Goal: Task Accomplishment & Management: Use online tool/utility

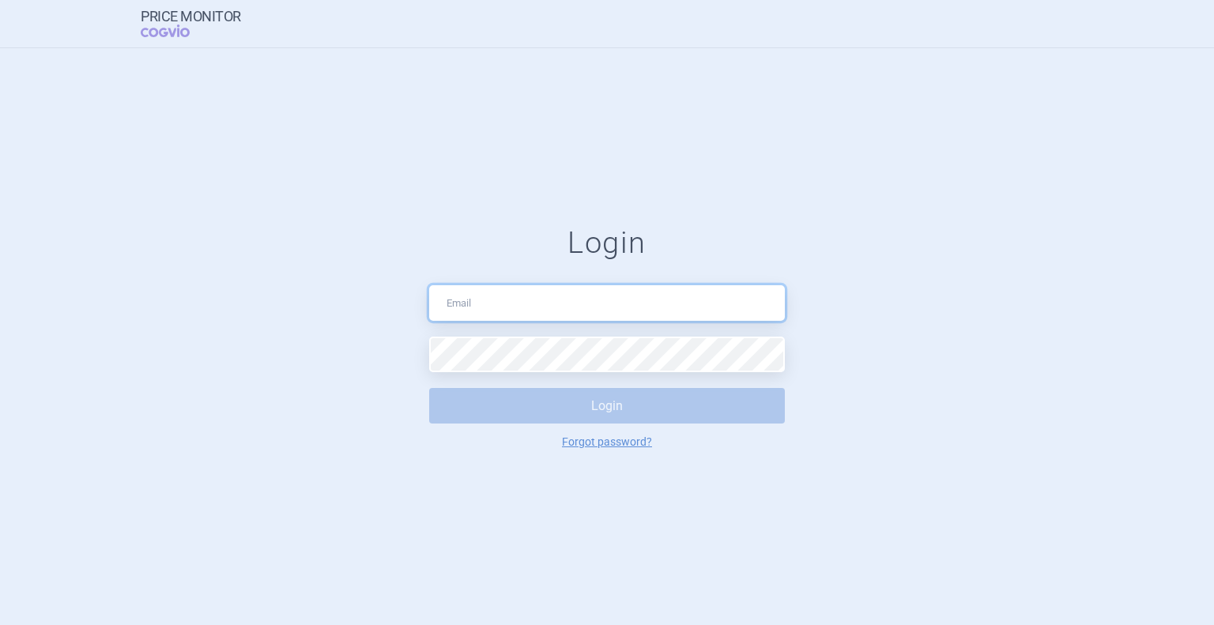
type input "[EMAIL_ADDRESS][DOMAIN_NAME]"
click at [559, 413] on button "Login" at bounding box center [607, 406] width 356 height 36
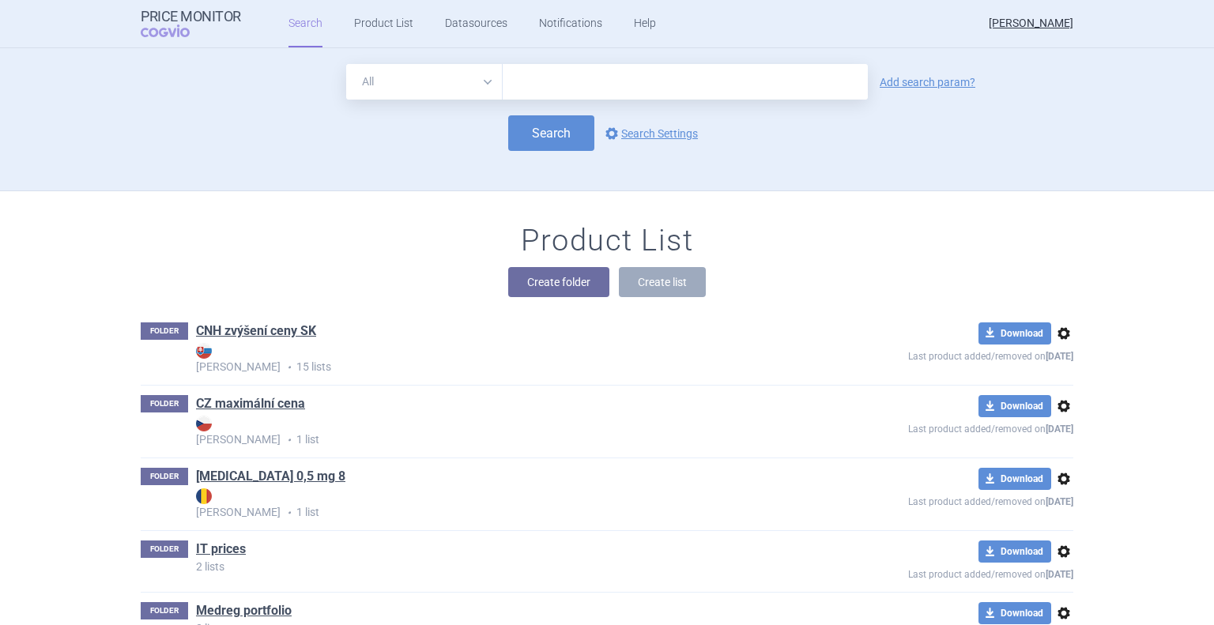
click at [232, 321] on div "FOLDER CNH zvýšení ceny SK Max Price • 15 lists download Download options Last …" at bounding box center [607, 349] width 932 height 72
click at [221, 331] on link "CNH zvýšení ceny SK" at bounding box center [256, 330] width 120 height 17
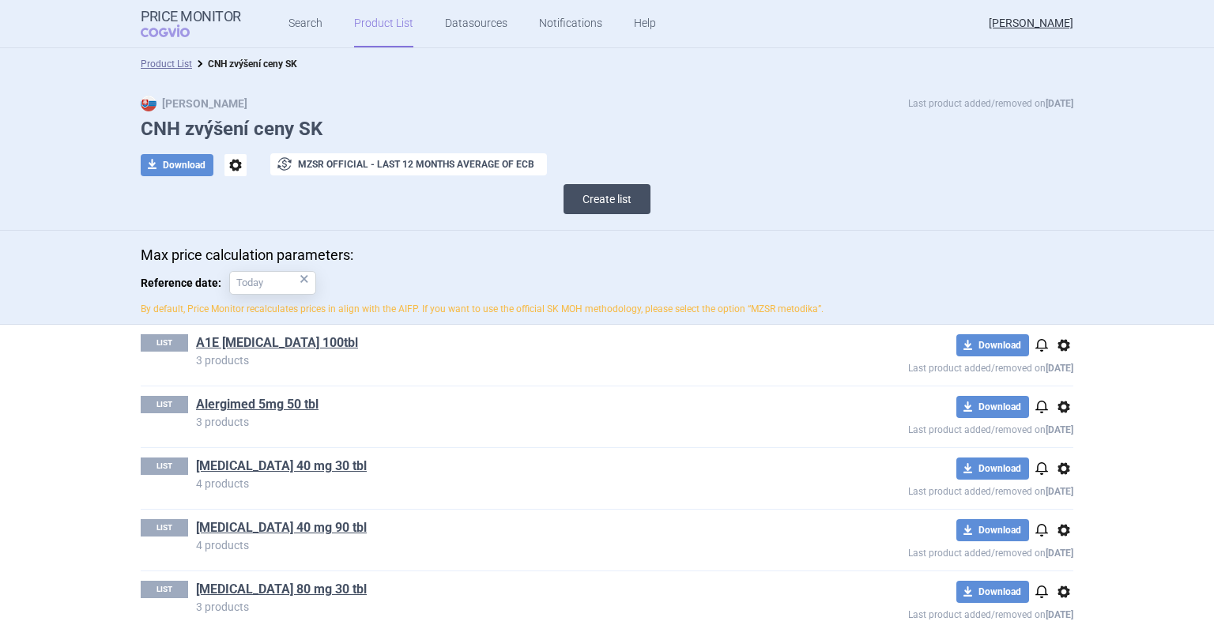
click at [609, 196] on button "Create list" at bounding box center [606, 199] width 87 height 30
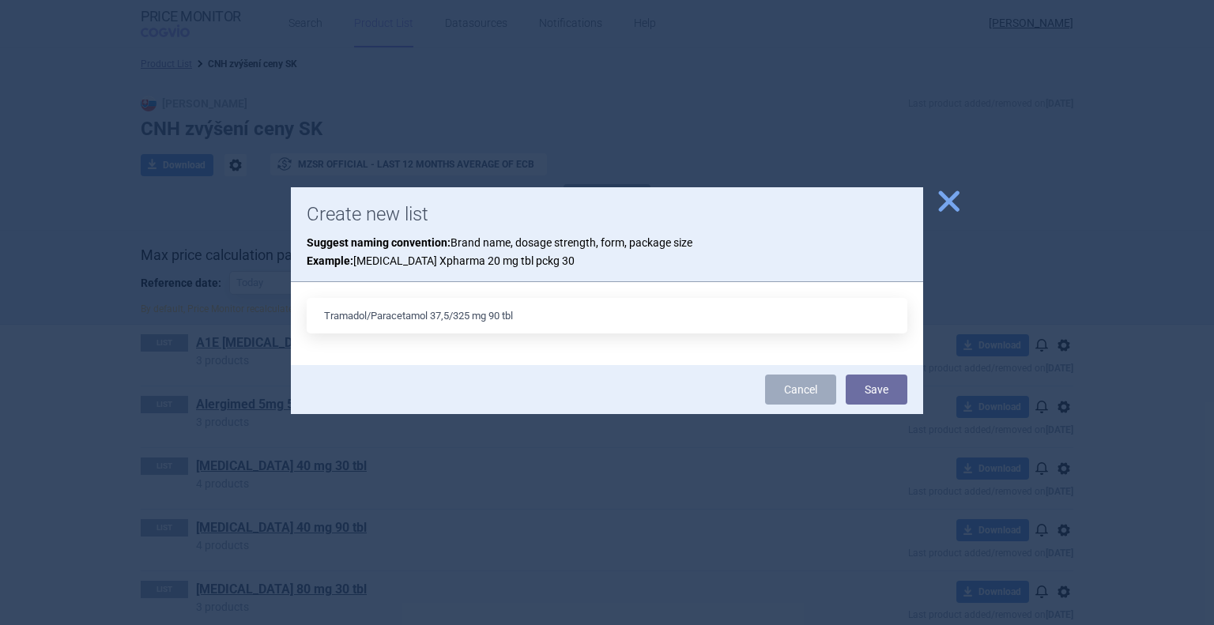
click at [496, 315] on input "Tramadol/Paracetamol 37,5/325 mg 90 tbl" at bounding box center [607, 316] width 600 height 36
type input "Tramadol/Paracetamol 37,5/325 mg 20 tbl"
click at [879, 386] on button "Save" at bounding box center [876, 389] width 62 height 30
